Goal: Transaction & Acquisition: Purchase product/service

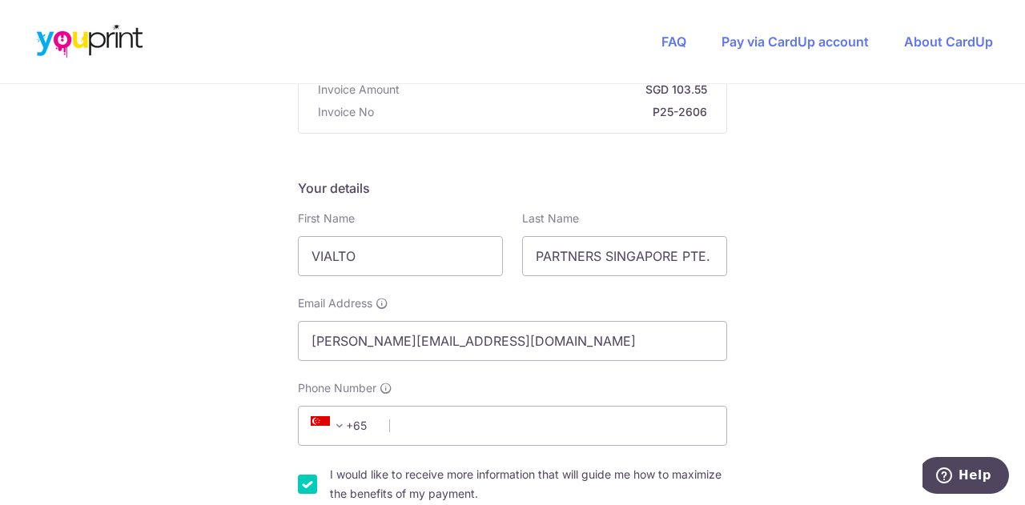
scroll to position [267, 0]
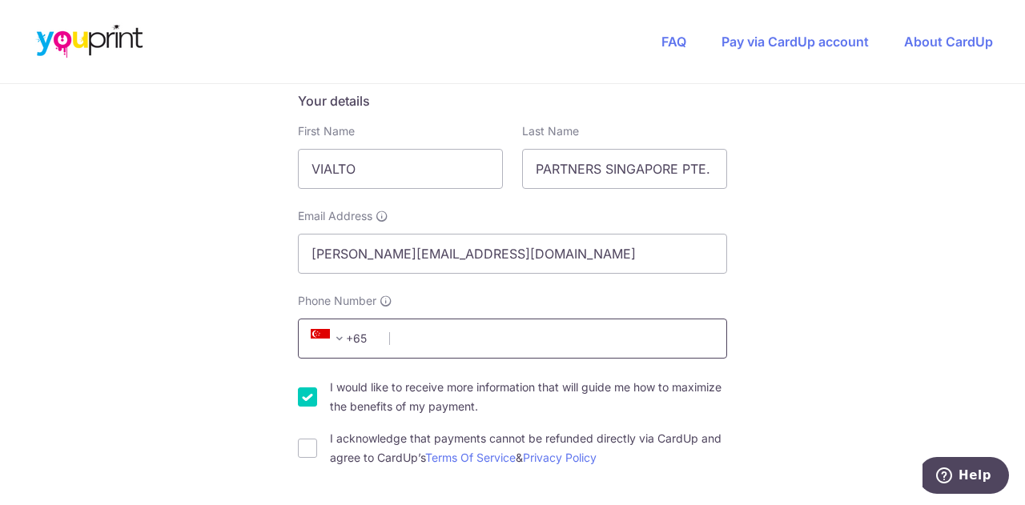
click at [391, 346] on input "Phone Number" at bounding box center [512, 339] width 429 height 40
type input "87290345"
type input "069547"
type input "[STREET_ADDRESS][PERSON_NAME][PERSON_NAME]"
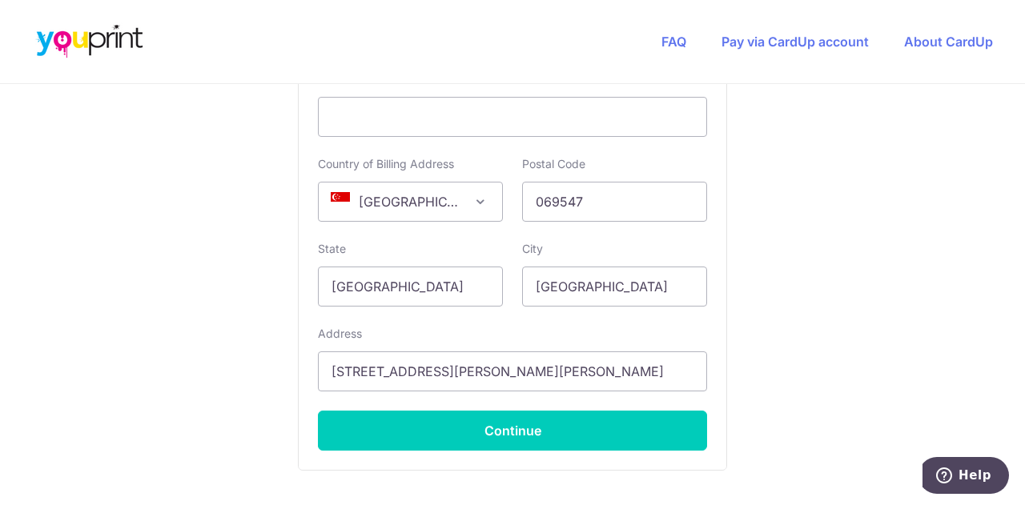
scroll to position [1058, 0]
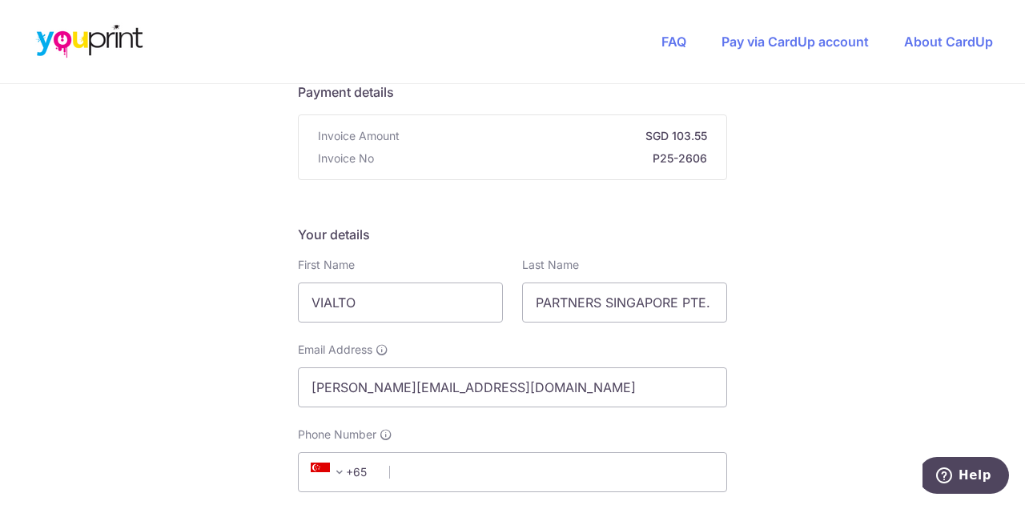
scroll to position [267, 0]
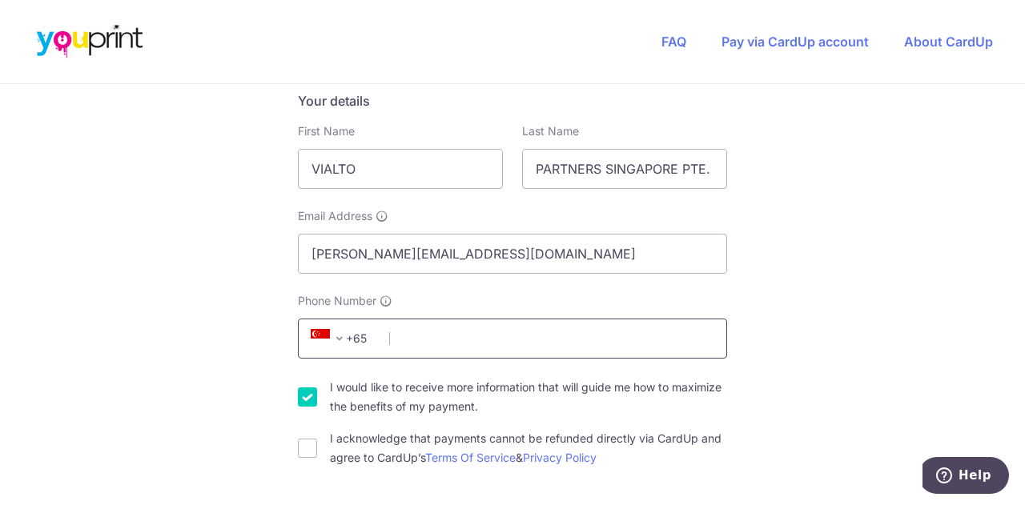
click at [412, 342] on input "Phone Number" at bounding box center [512, 339] width 429 height 40
type input "87290345"
type input "018916"
type input "2 Central Boulevard, IOI Central Boulevard Towers, #14-03 West Tower"
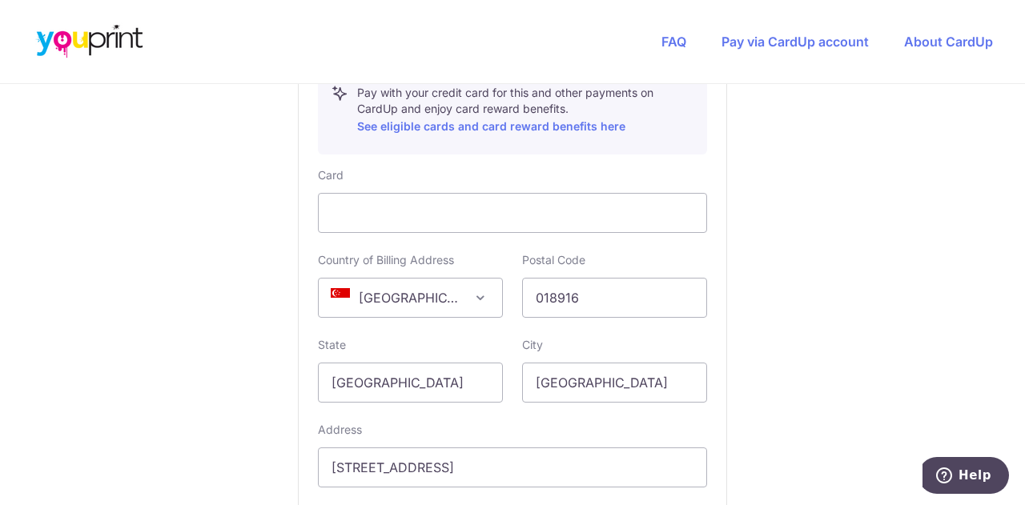
scroll to position [1058, 0]
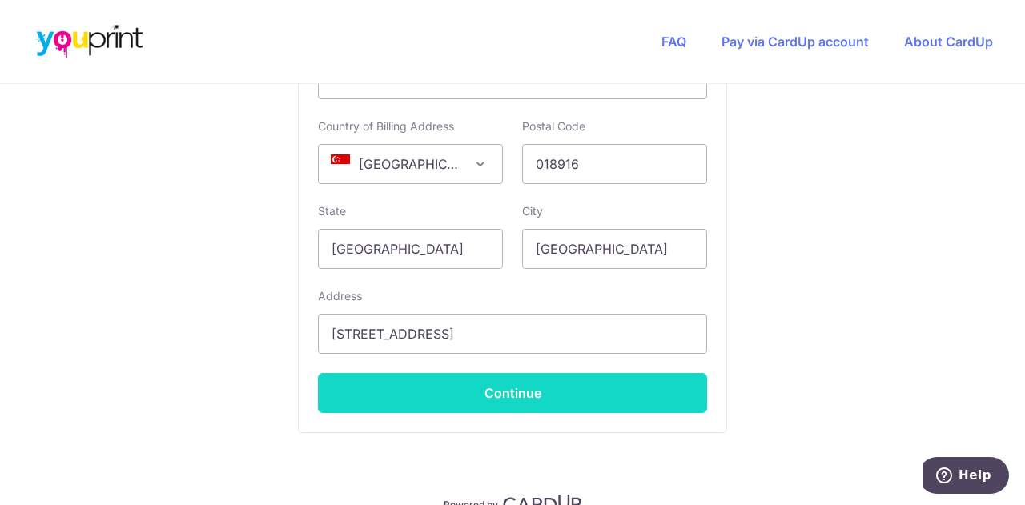
click at [506, 393] on button "Continue" at bounding box center [512, 393] width 389 height 40
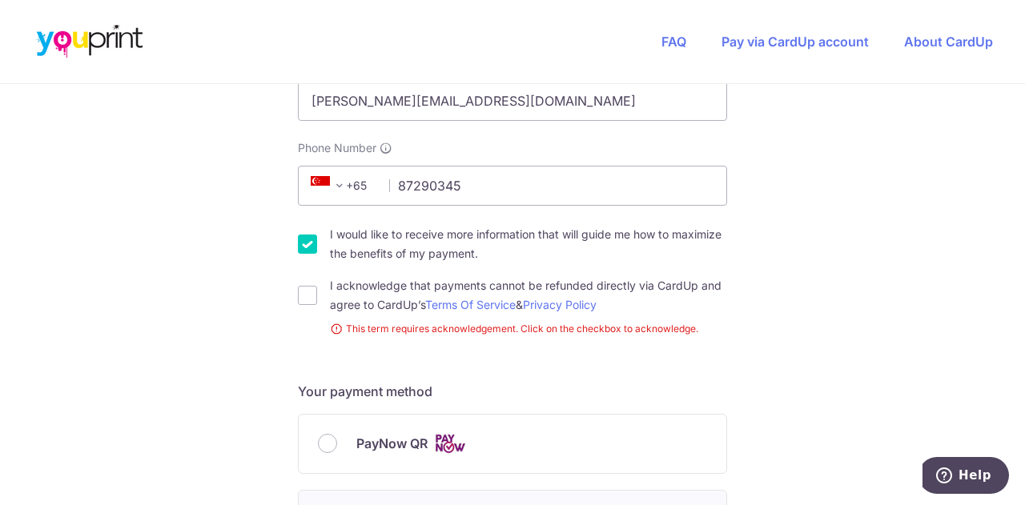
click at [292, 303] on div "You are paying Youprint Productions Pte Ltd Youprint Productions Pte Ltd uses C…" at bounding box center [512, 467] width 1025 height 1607
click at [304, 300] on input "I acknowledge that payments cannot be refunded directly via CardUp and agree to…" at bounding box center [307, 295] width 19 height 19
checkbox input "true"
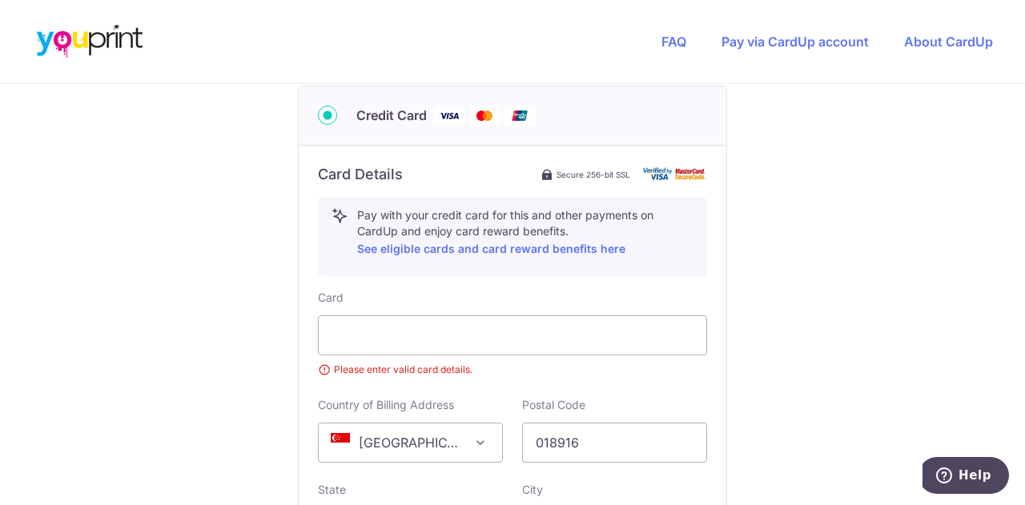
scroll to position [820, 0]
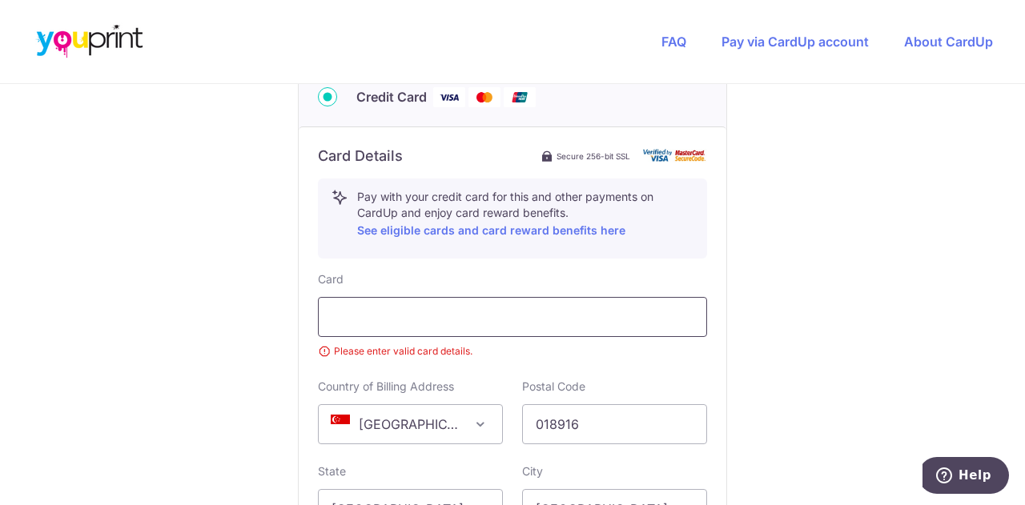
click at [415, 327] on div at bounding box center [512, 317] width 389 height 40
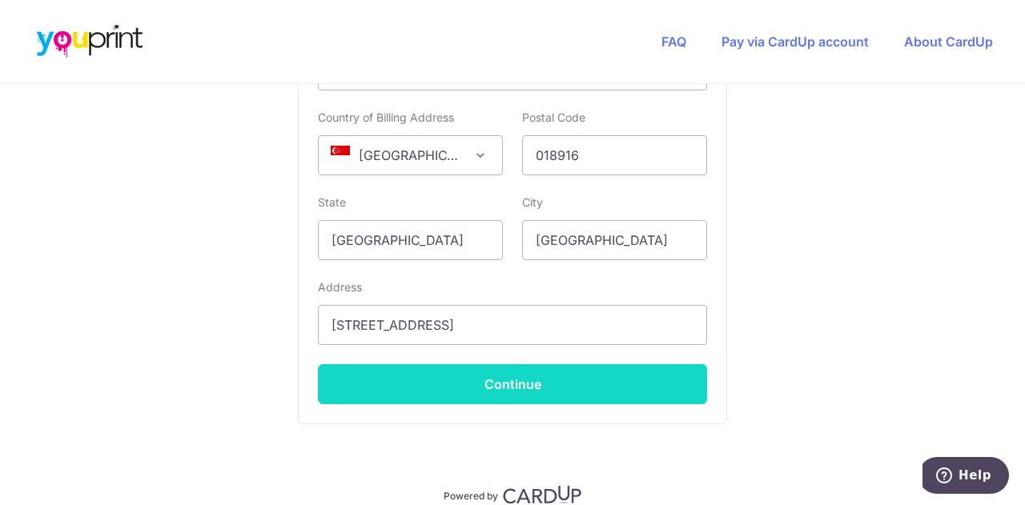
scroll to position [1087, 0]
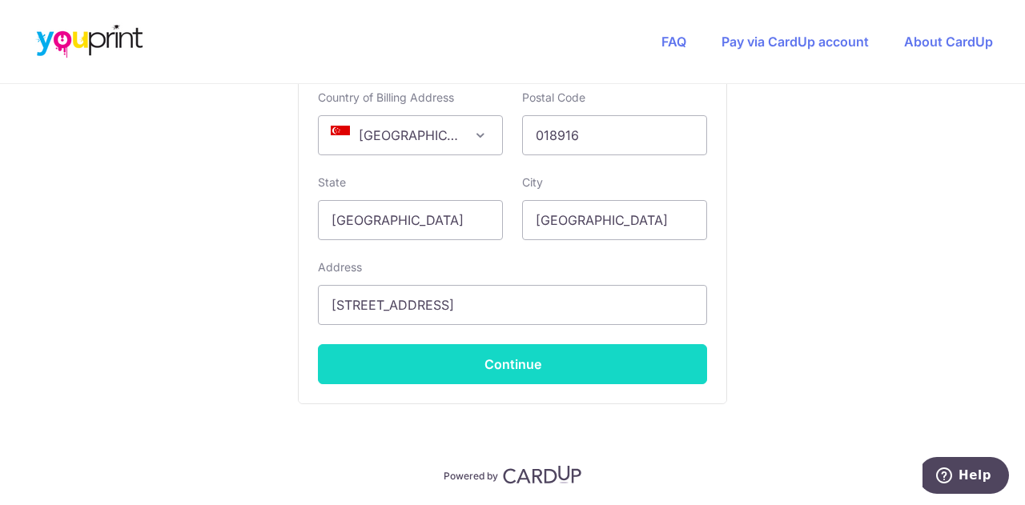
click at [493, 361] on button "Continue" at bounding box center [512, 364] width 389 height 40
type input "**** 6446"
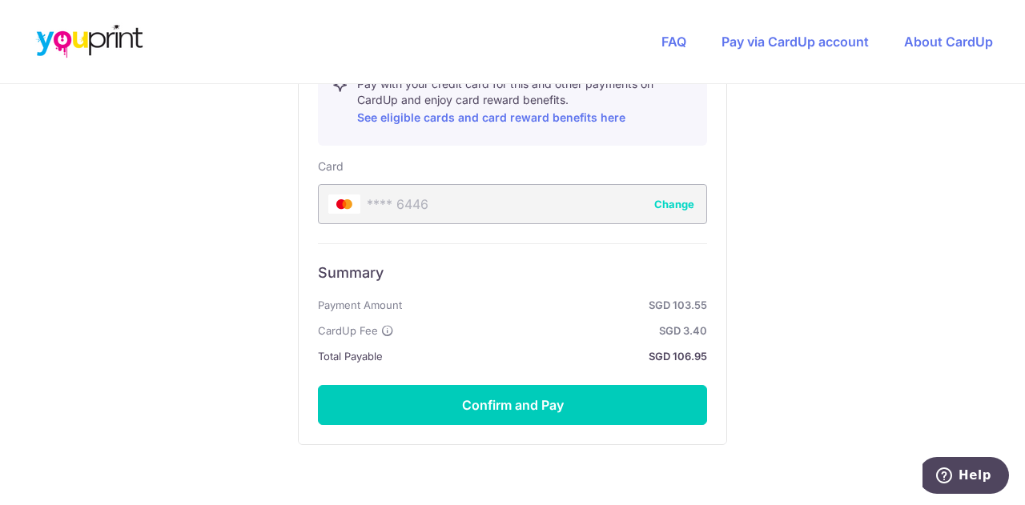
scroll to position [970, 0]
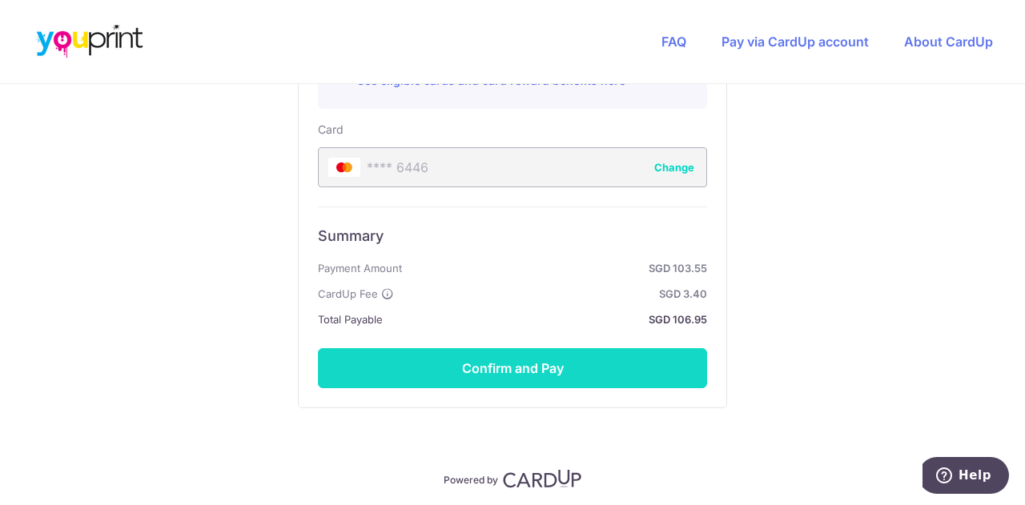
click at [513, 363] on button "Confirm and Pay" at bounding box center [512, 368] width 389 height 40
